Goal: Task Accomplishment & Management: Complete application form

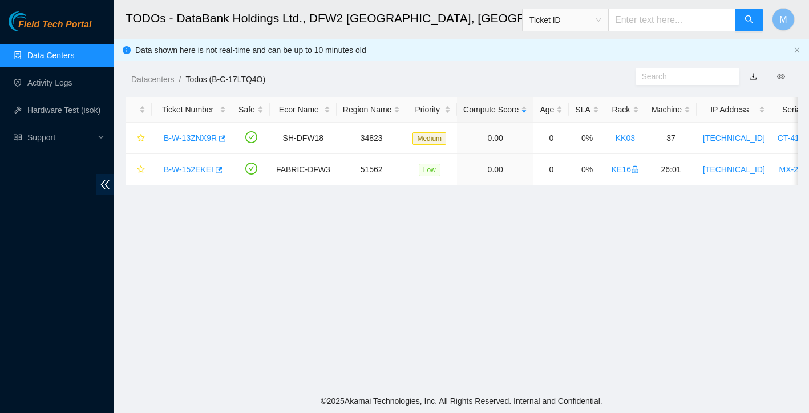
click at [27, 58] on link "Data Centers" at bounding box center [50, 55] width 47 height 9
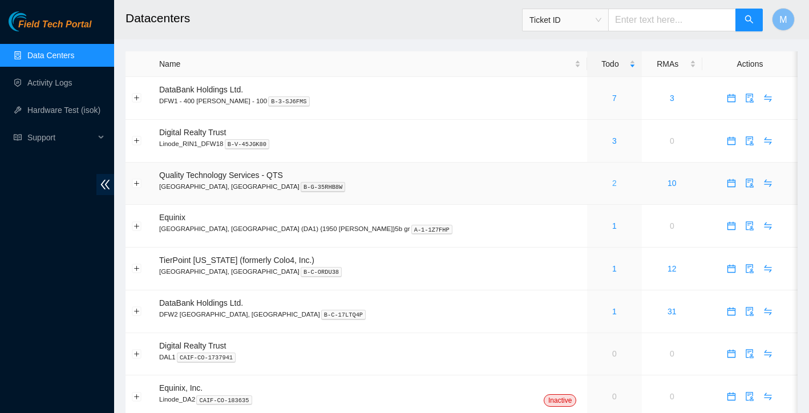
click at [612, 184] on link "2" at bounding box center [614, 182] width 5 height 9
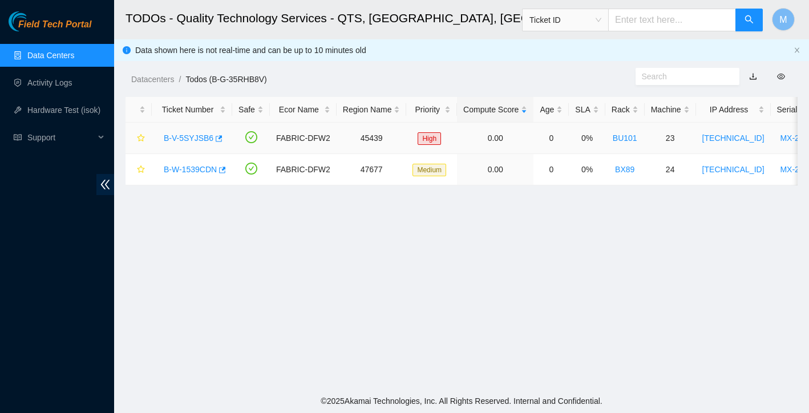
click at [198, 138] on link "B-V-5SYJSB6" at bounding box center [189, 137] width 50 height 9
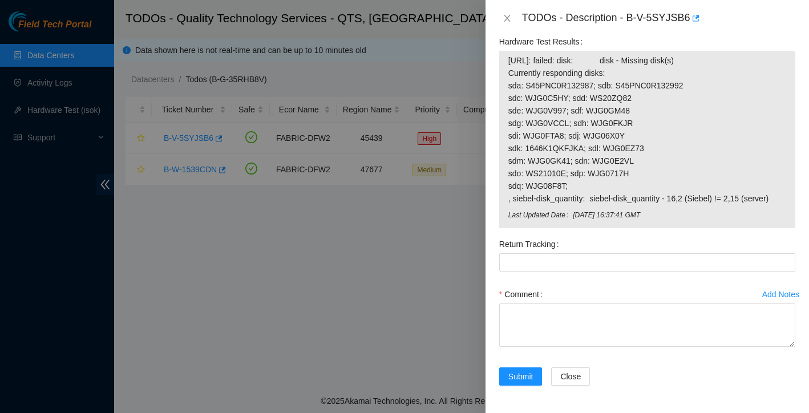
scroll to position [964, 0]
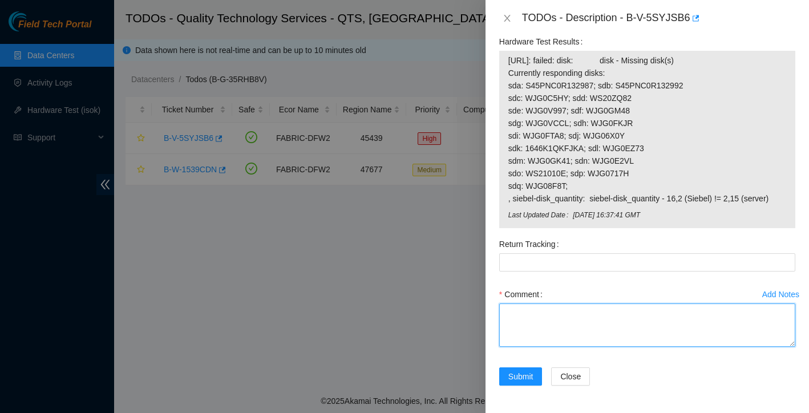
click at [568, 318] on textarea "Comment" at bounding box center [647, 324] width 296 height 43
paste textarea "Ticket: B-V-5SYJSB6 New SN: HDEPR11GEA51 Bad SN: WJG0G307 Service Order: B-W-14…"
drag, startPoint x: 599, startPoint y: 324, endPoint x: 660, endPoint y: 319, distance: 61.2
click at [660, 319] on textarea "Ticket: B-V-5SYJSB6 New SN: HDEPR11GEA51 Bad SN: WJG0G307 Service Order: B-W-14…" at bounding box center [647, 324] width 296 height 43
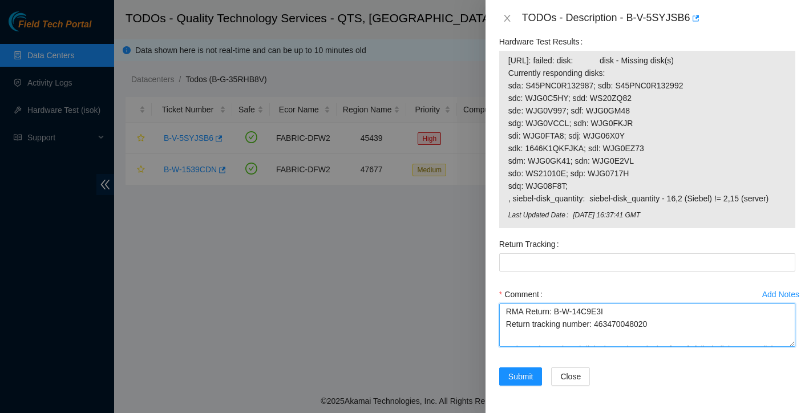
type textarea "Ticket: B-V-5SYJSB6 New SN: HDEPR11GEA51 Bad SN: WJG0G307 Service Order: B-W-14…"
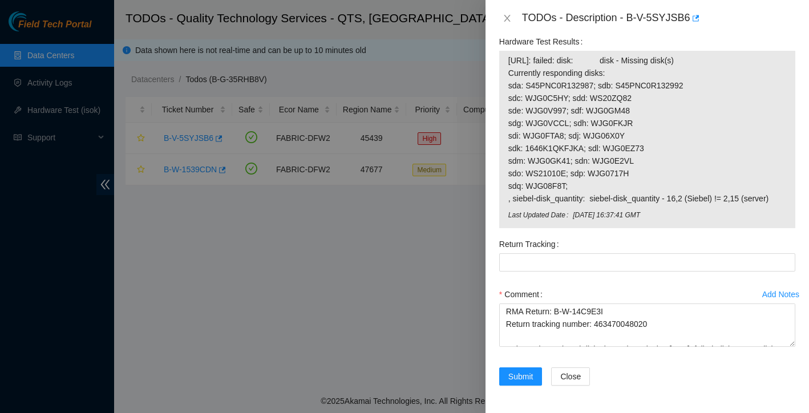
click at [556, 251] on label "Return Tracking" at bounding box center [531, 244] width 64 height 18
click at [556, 253] on Tracking "Return Tracking" at bounding box center [647, 262] width 296 height 18
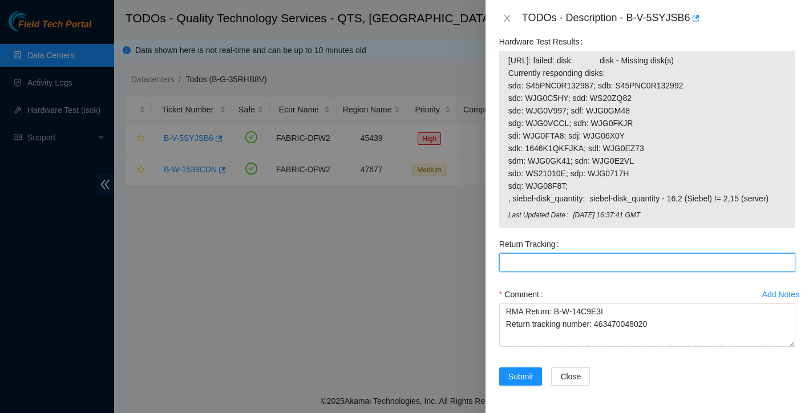
paste Tracking "463470048020"
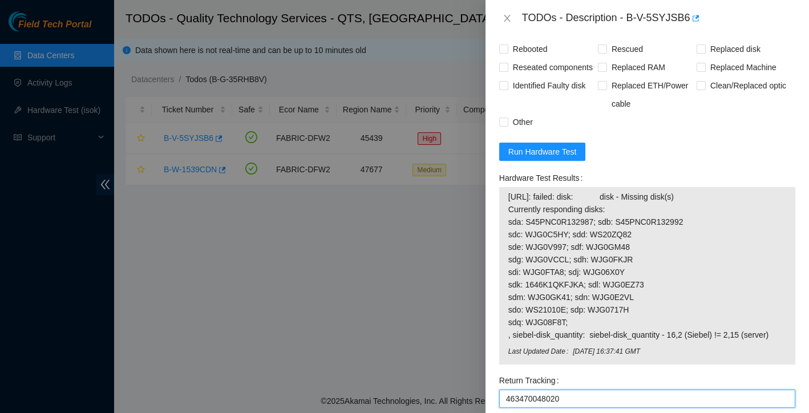
scroll to position [730, 0]
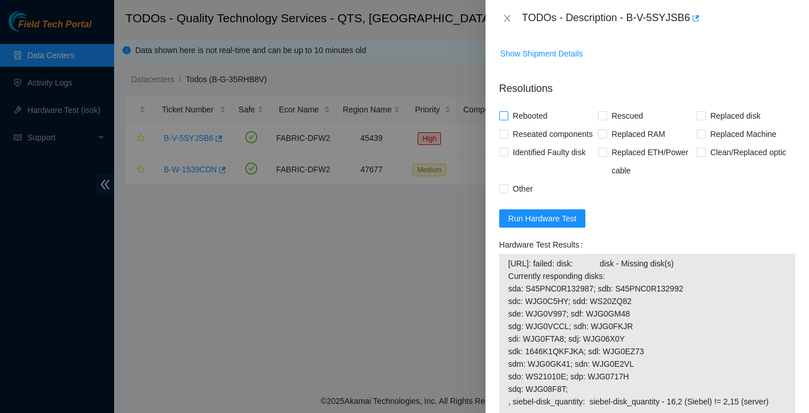
type Tracking "463470048020"
click at [507, 120] on span at bounding box center [503, 115] width 9 height 9
click at [507, 119] on input "Rebooted" at bounding box center [503, 115] width 8 height 8
checkbox input "true"
click at [708, 125] on span "Replaced disk" at bounding box center [734, 116] width 59 height 18
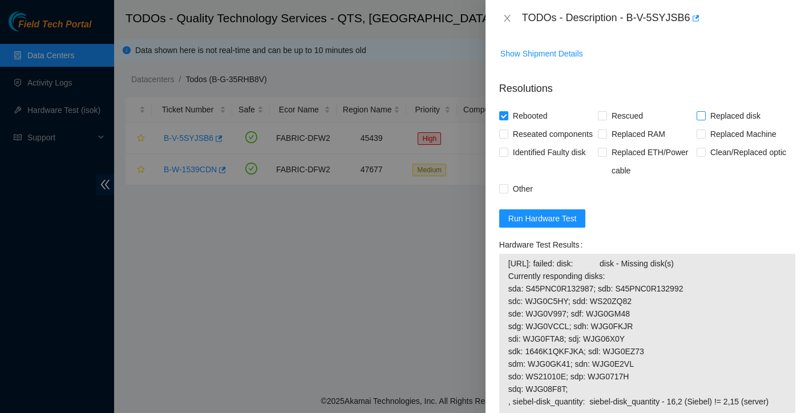
click at [704, 119] on input "Replaced disk" at bounding box center [700, 115] width 8 height 8
checkbox input "true"
click at [501, 192] on input "Other" at bounding box center [503, 188] width 8 height 8
checkbox input "true"
click at [505, 137] on input "Reseated components" at bounding box center [503, 133] width 8 height 8
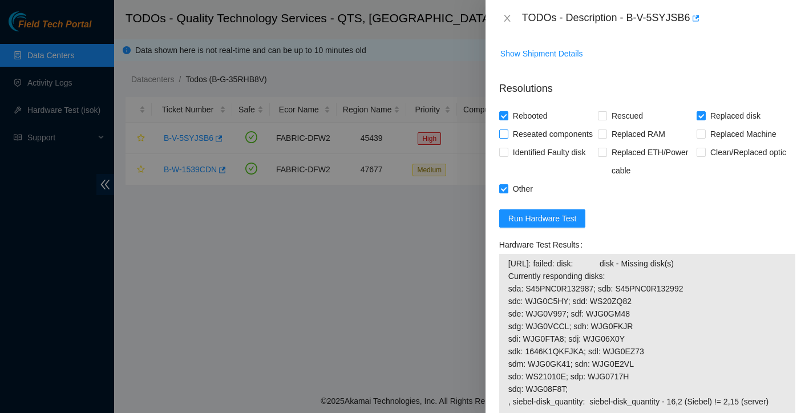
checkbox input "true"
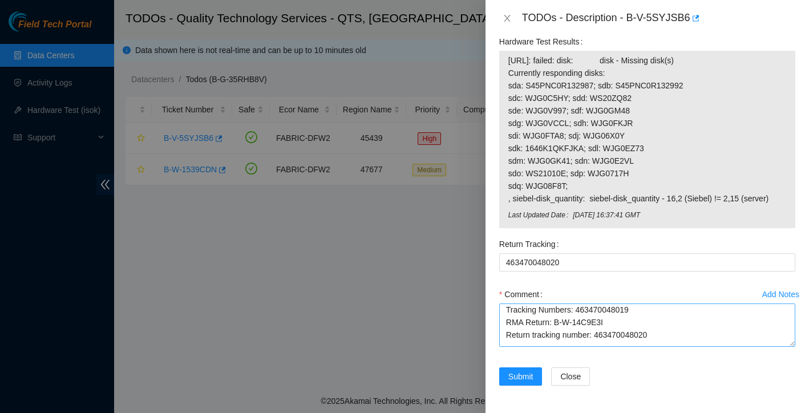
scroll to position [55, 0]
click at [523, 380] on span "Submit" at bounding box center [520, 376] width 25 height 13
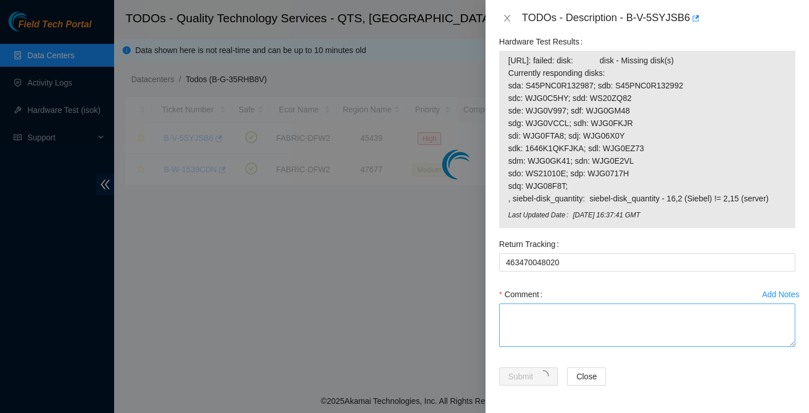
scroll to position [0, 0]
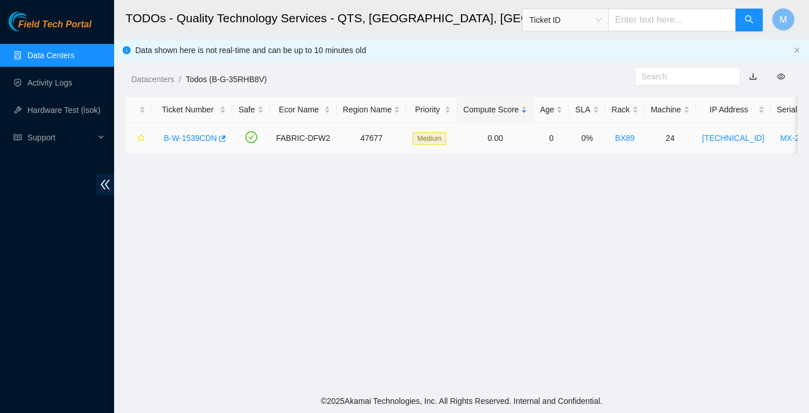
click at [205, 139] on link "B-W-1539CDN" at bounding box center [190, 137] width 53 height 9
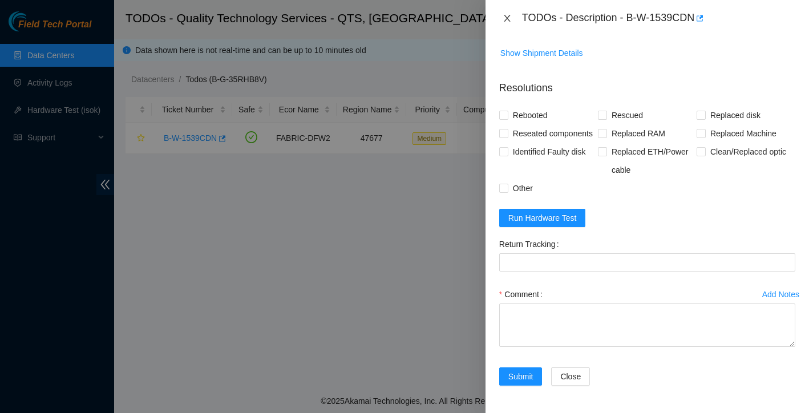
click at [507, 18] on icon "close" at bounding box center [506, 18] width 6 height 7
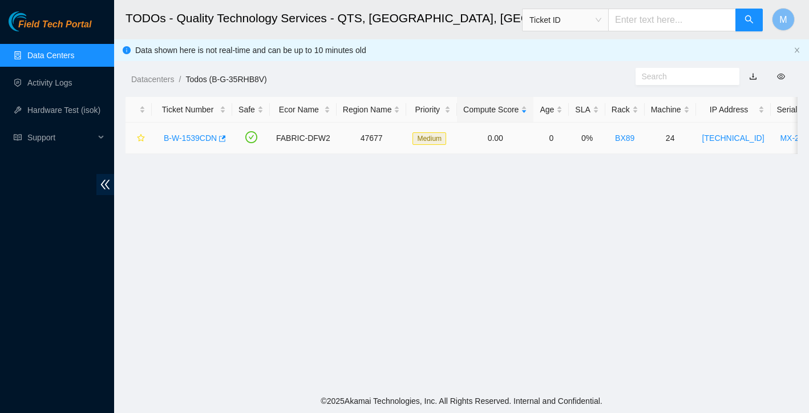
click at [190, 142] on link "B-W-1539CDN" at bounding box center [190, 137] width 53 height 9
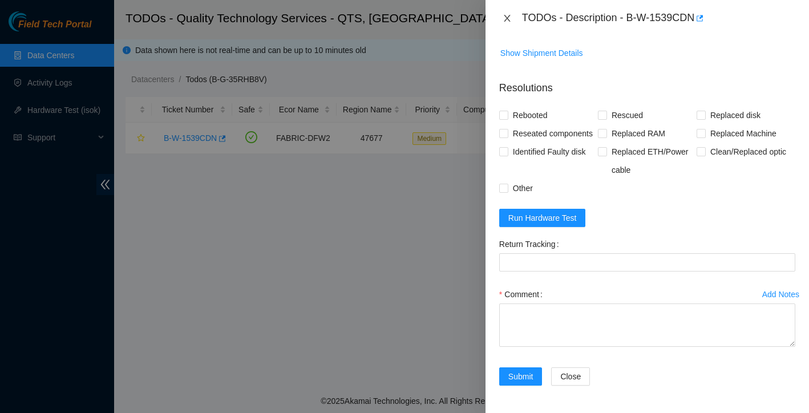
click at [509, 18] on icon "close" at bounding box center [506, 18] width 9 height 9
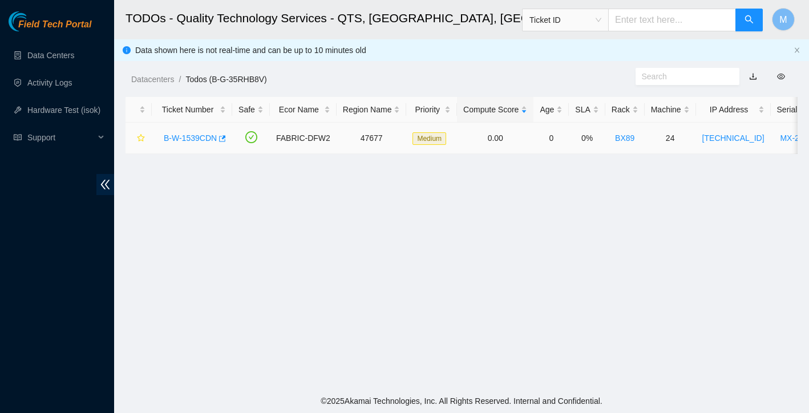
click at [197, 137] on link "B-W-1539CDN" at bounding box center [190, 137] width 53 height 9
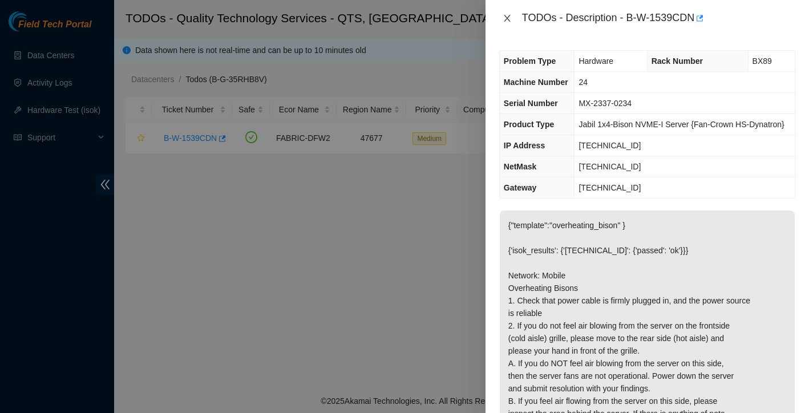
click at [506, 23] on button "Close" at bounding box center [507, 18] width 16 height 11
